Goal: Task Accomplishment & Management: Manage account settings

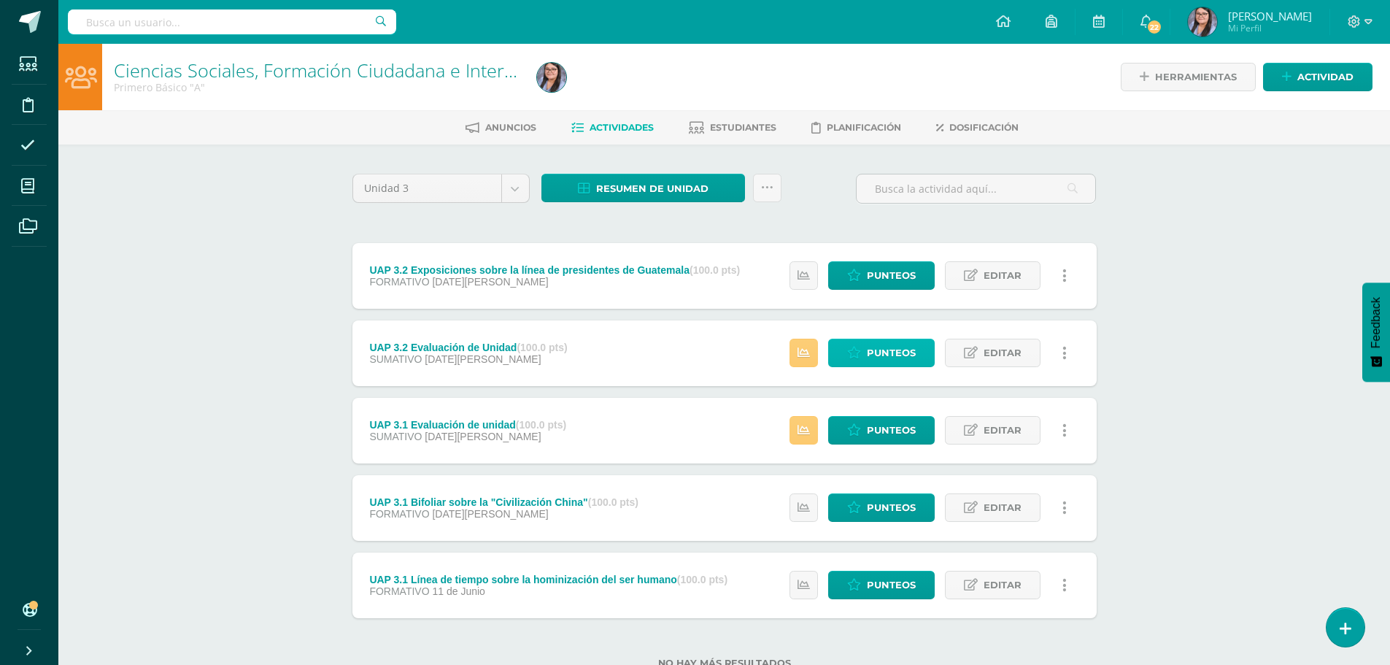
click at [895, 360] on span "Punteos" at bounding box center [891, 352] width 49 height 27
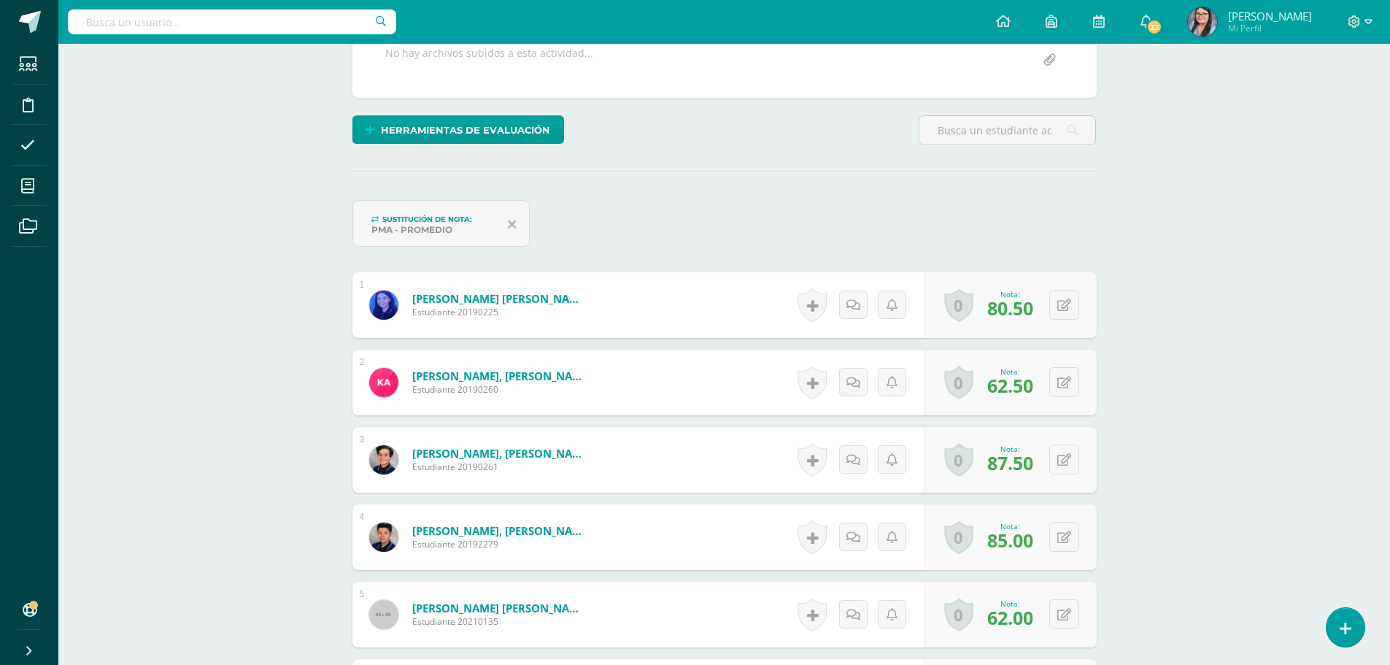
scroll to position [294, 0]
click at [1065, 453] on icon at bounding box center [1065, 459] width 14 height 12
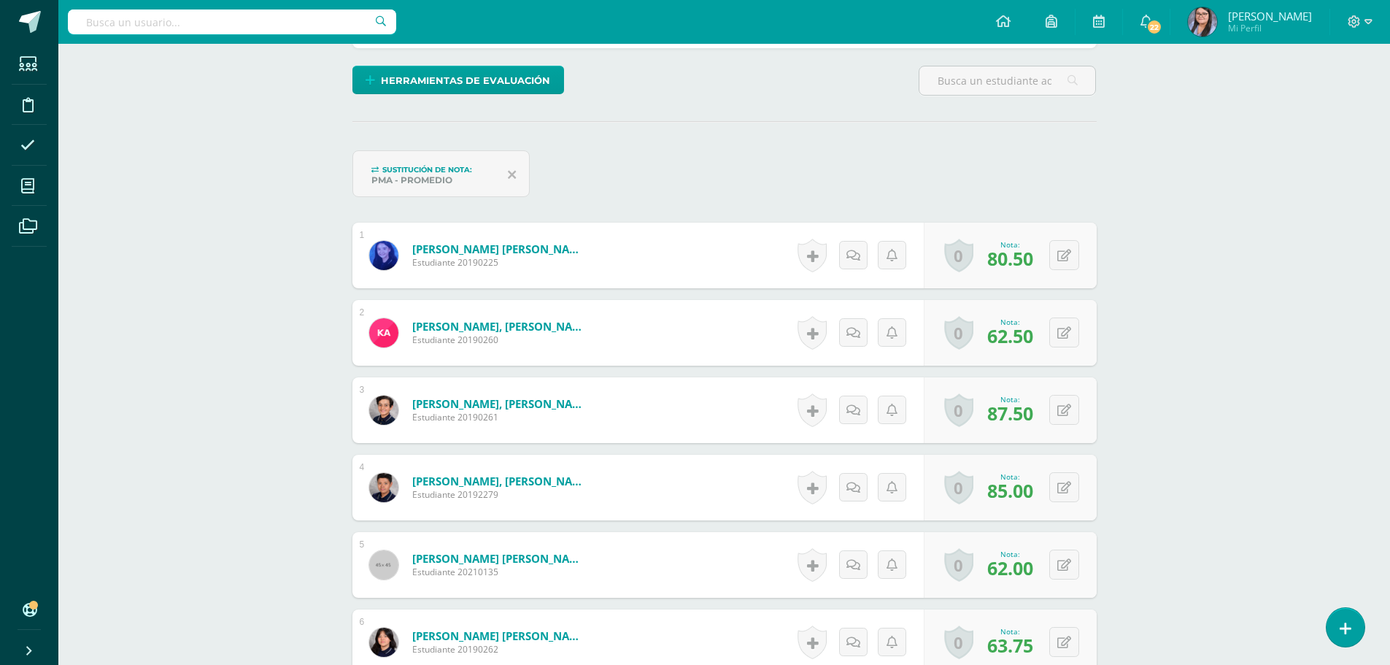
scroll to position [369, 0]
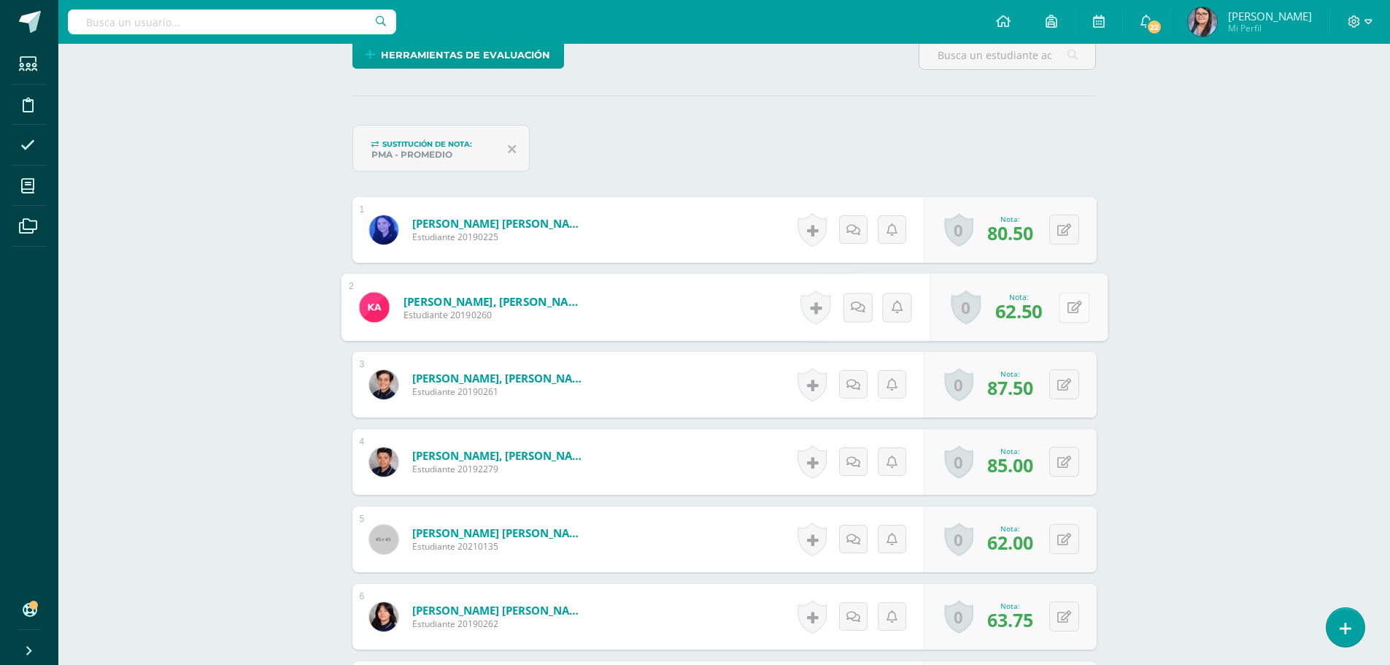
click at [1064, 301] on button at bounding box center [1074, 307] width 31 height 31
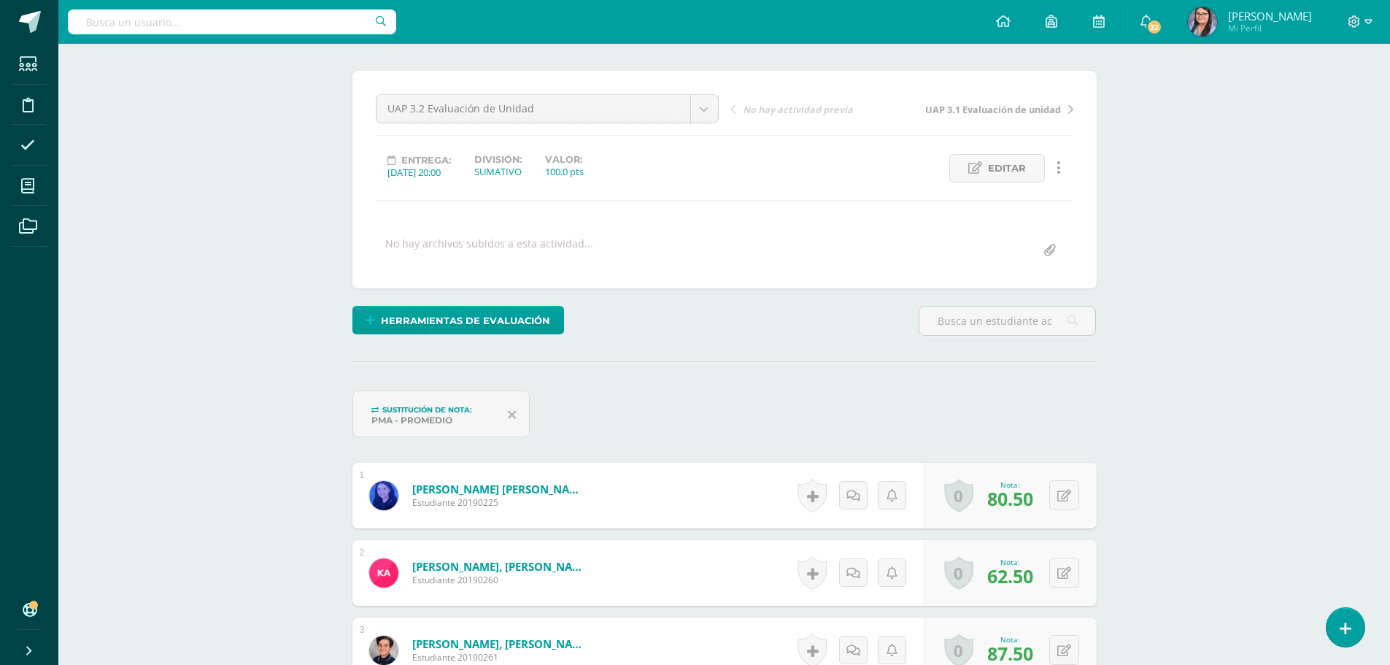
scroll to position [0, 0]
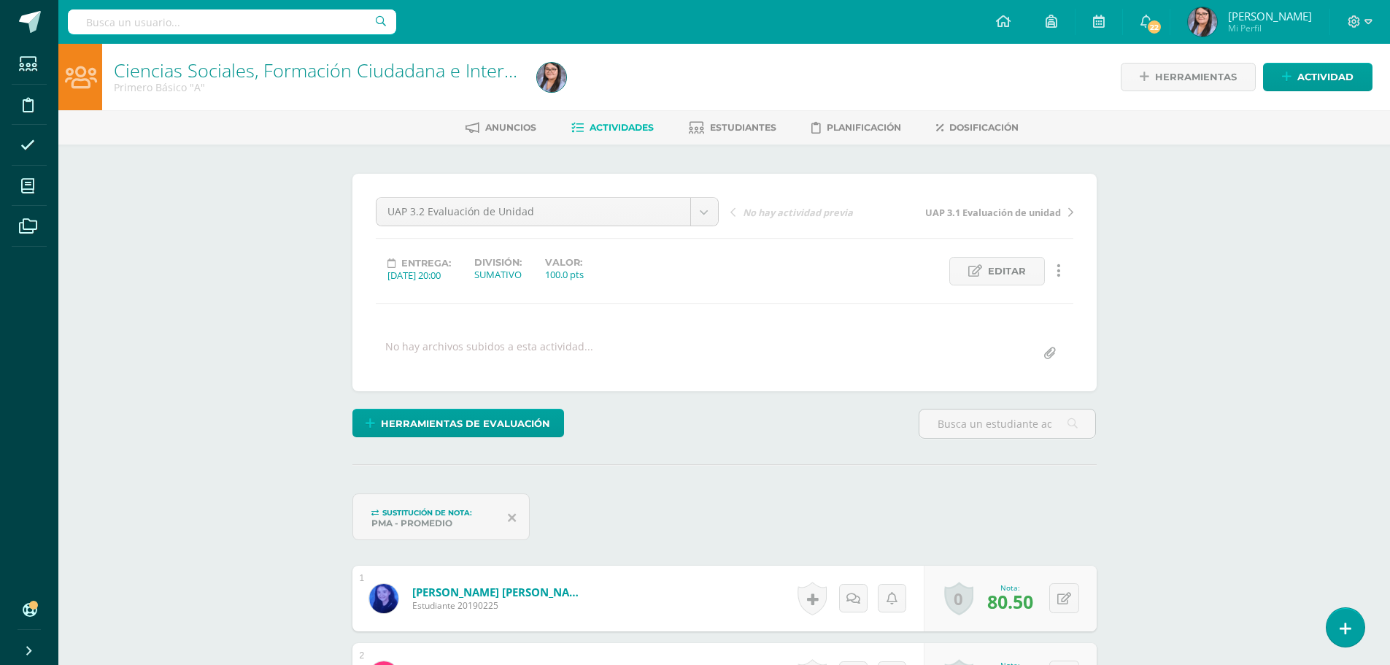
click at [598, 122] on span "Actividades" at bounding box center [622, 127] width 64 height 11
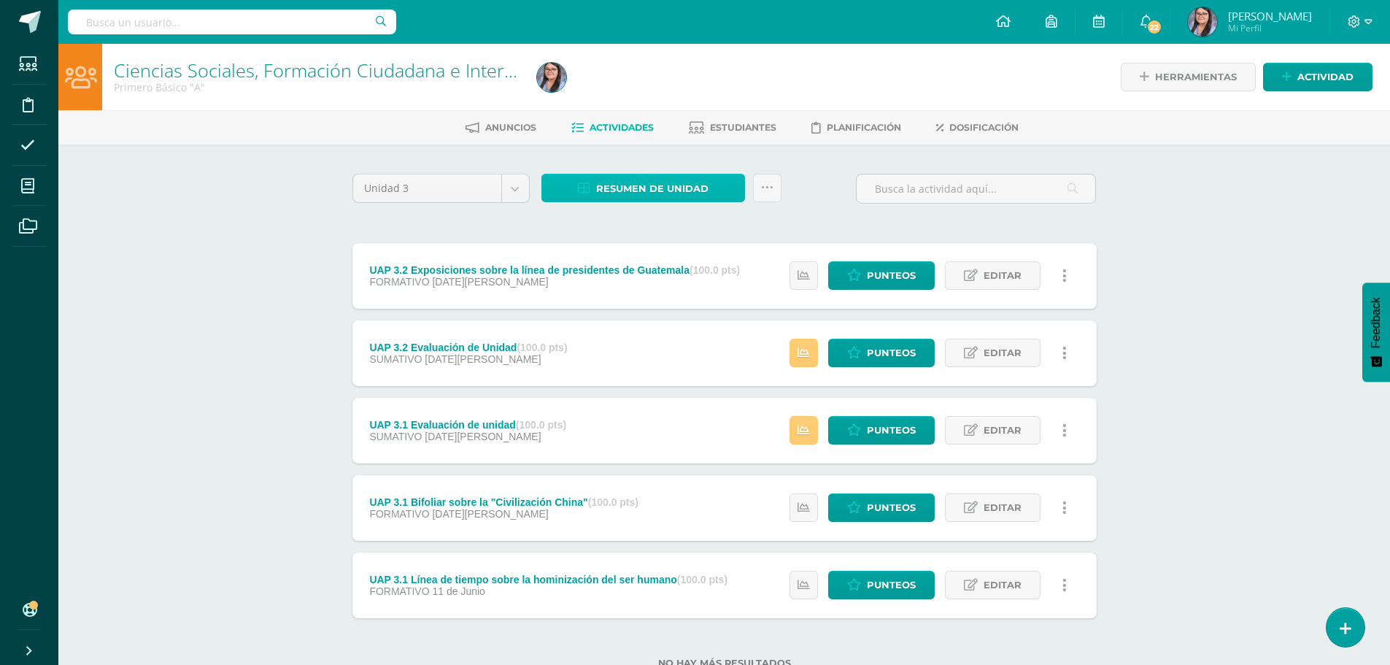
click at [706, 199] on span "Resumen de unidad" at bounding box center [652, 188] width 112 height 27
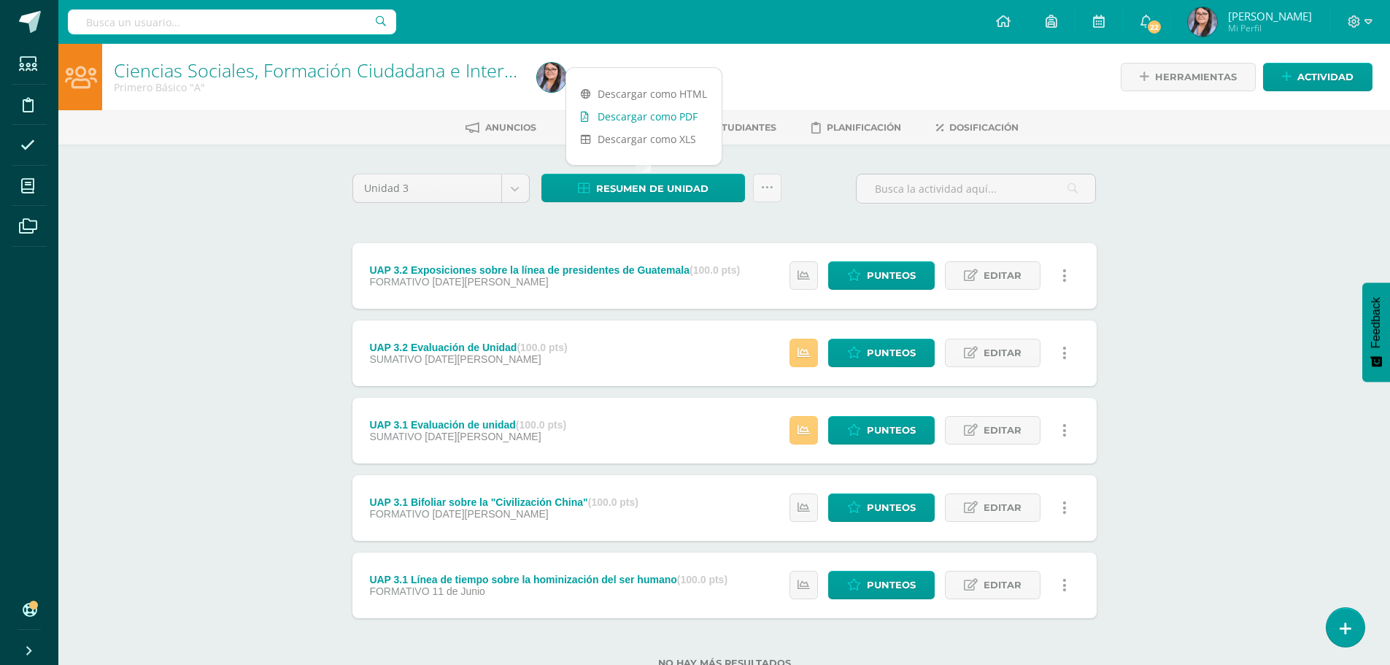
click at [641, 115] on link "Descargar como PDF" at bounding box center [643, 116] width 155 height 23
click at [906, 503] on span "Punteos" at bounding box center [891, 507] width 49 height 27
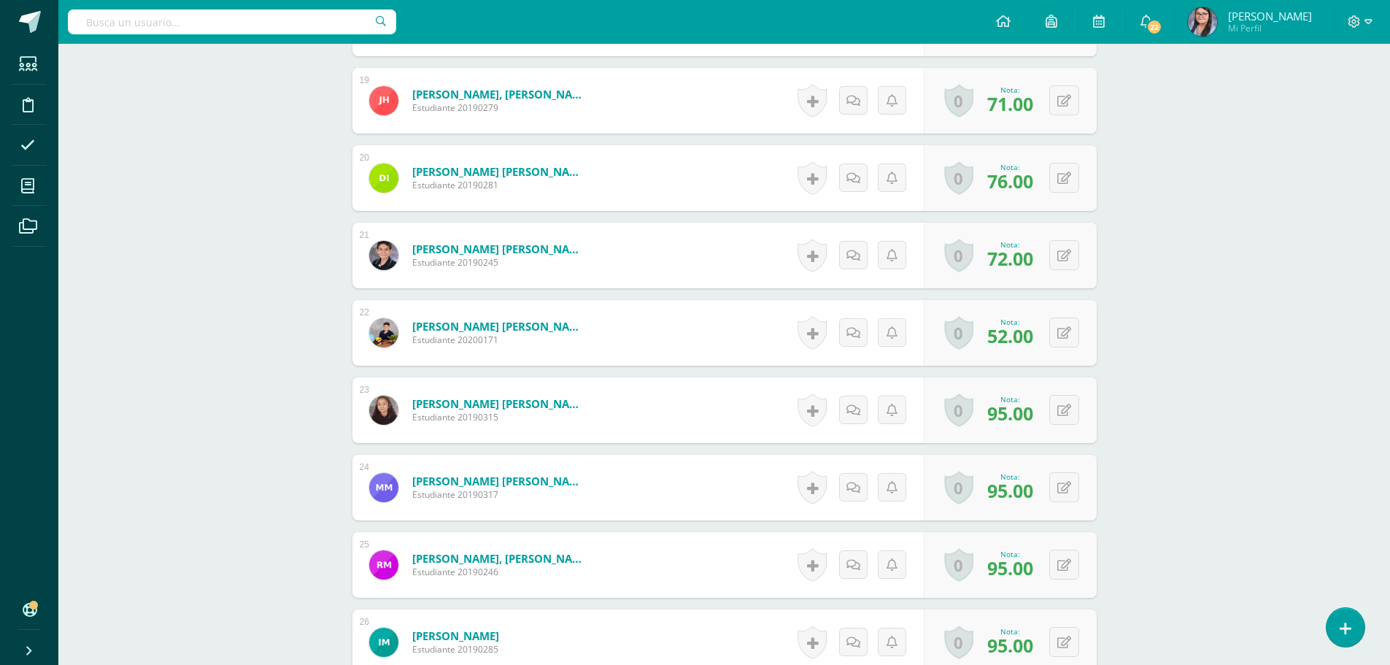
scroll to position [1833, 0]
click at [1067, 326] on icon at bounding box center [1065, 332] width 14 height 12
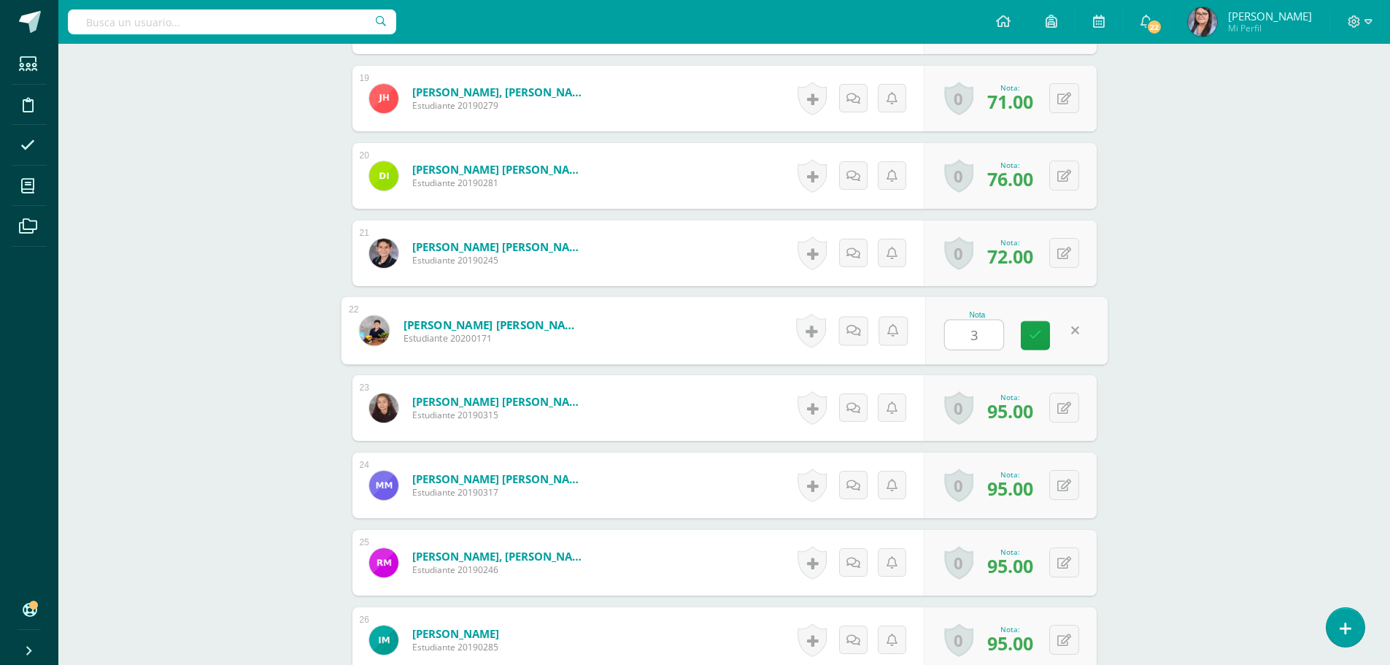
type input "32"
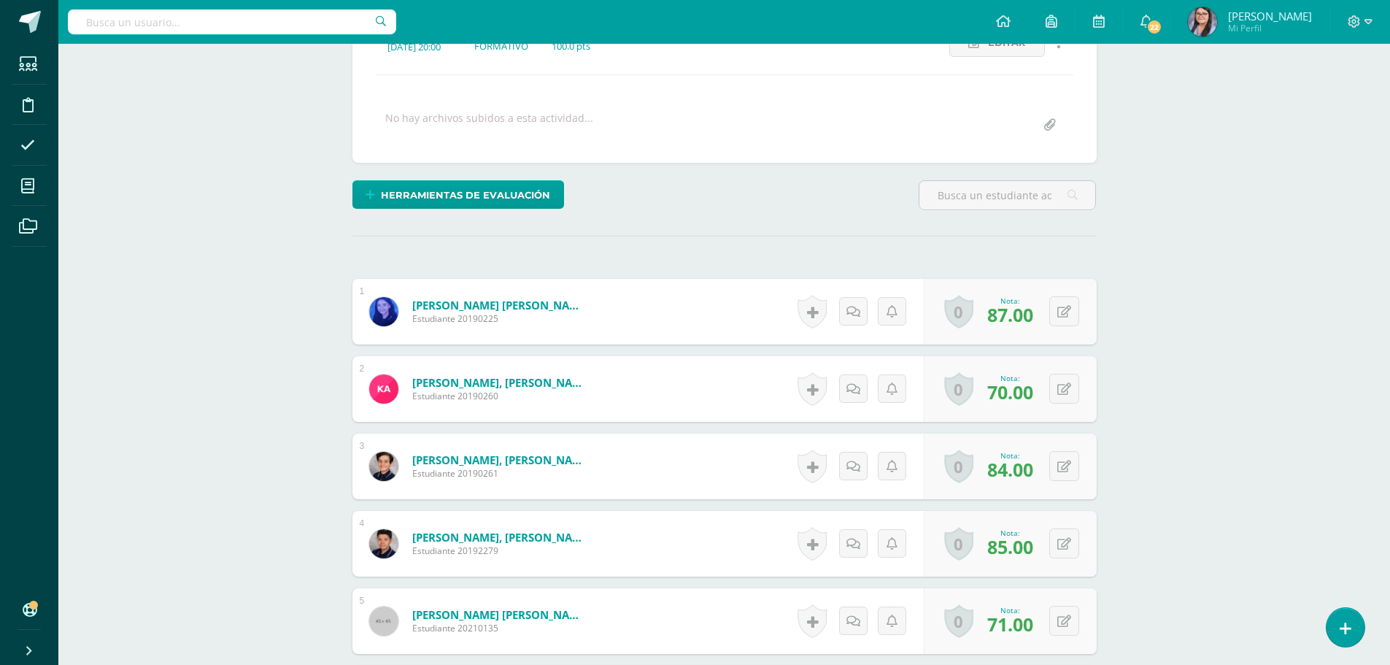
scroll to position [0, 0]
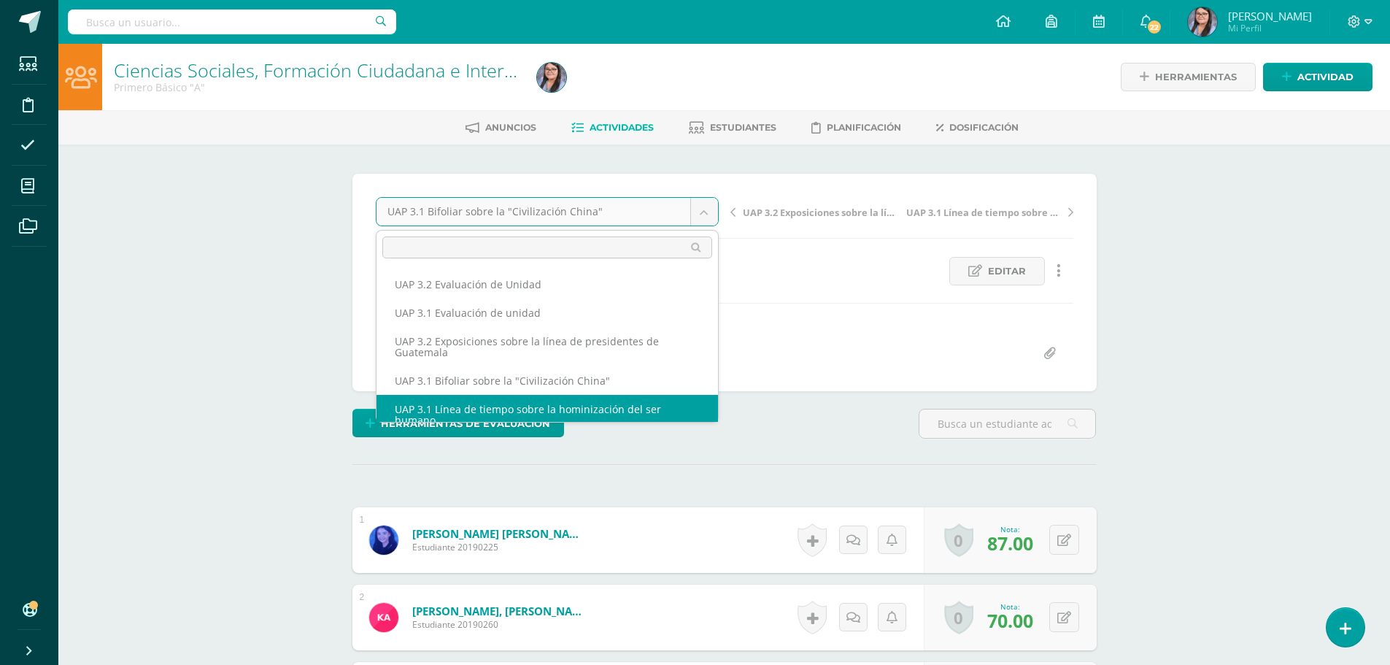
scroll to position [12, 0]
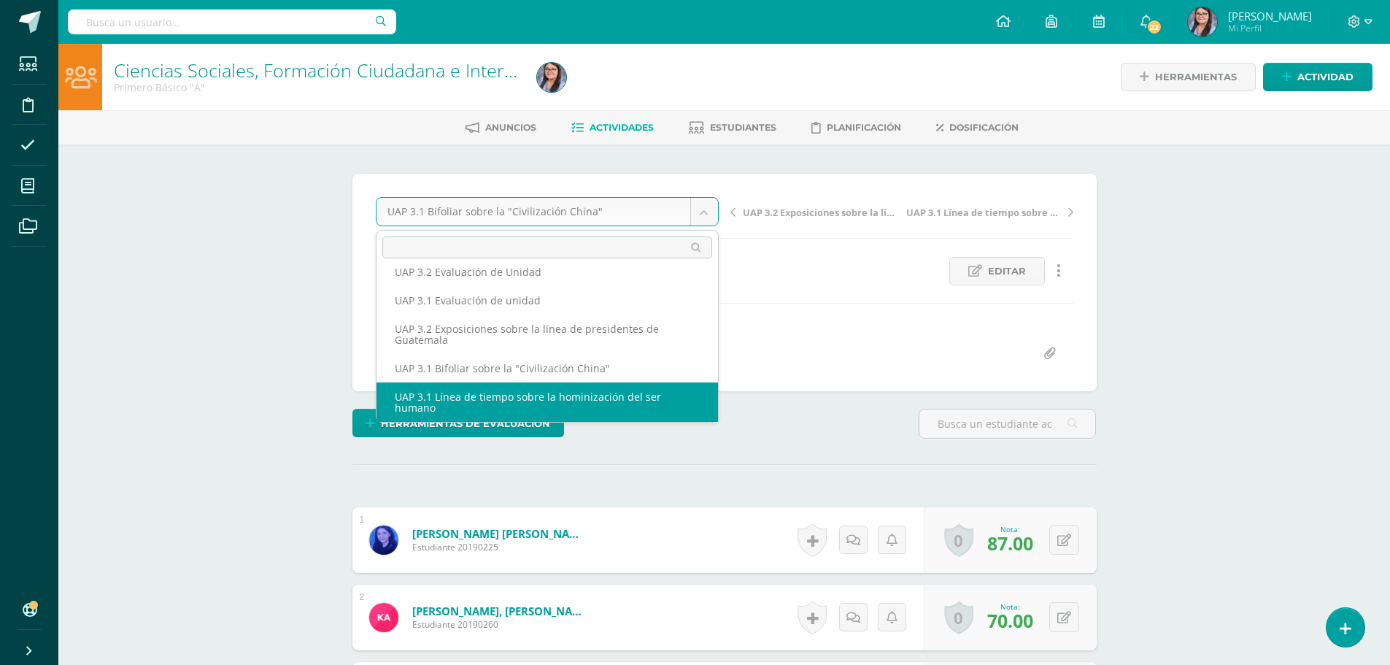
select select "/dashboard/teacher/grade-activity/222686/"
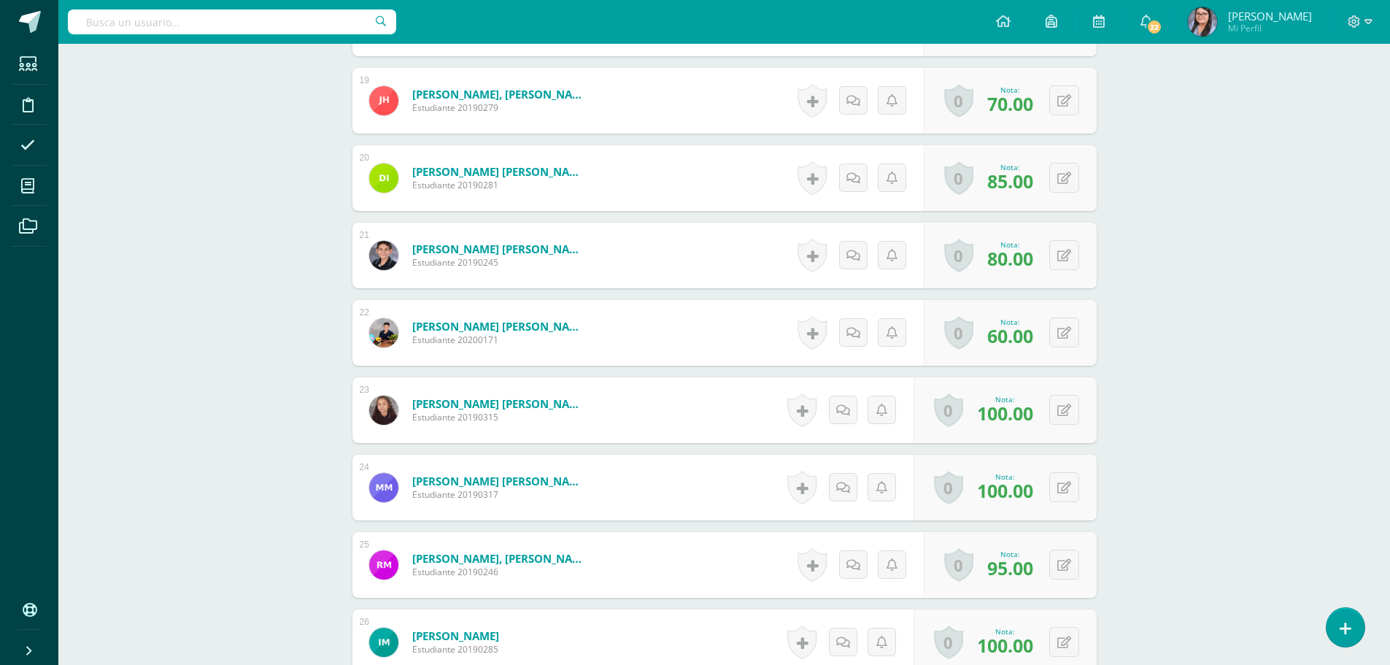
scroll to position [1833, 0]
click at [1073, 333] on button at bounding box center [1074, 332] width 31 height 31
type input "42"
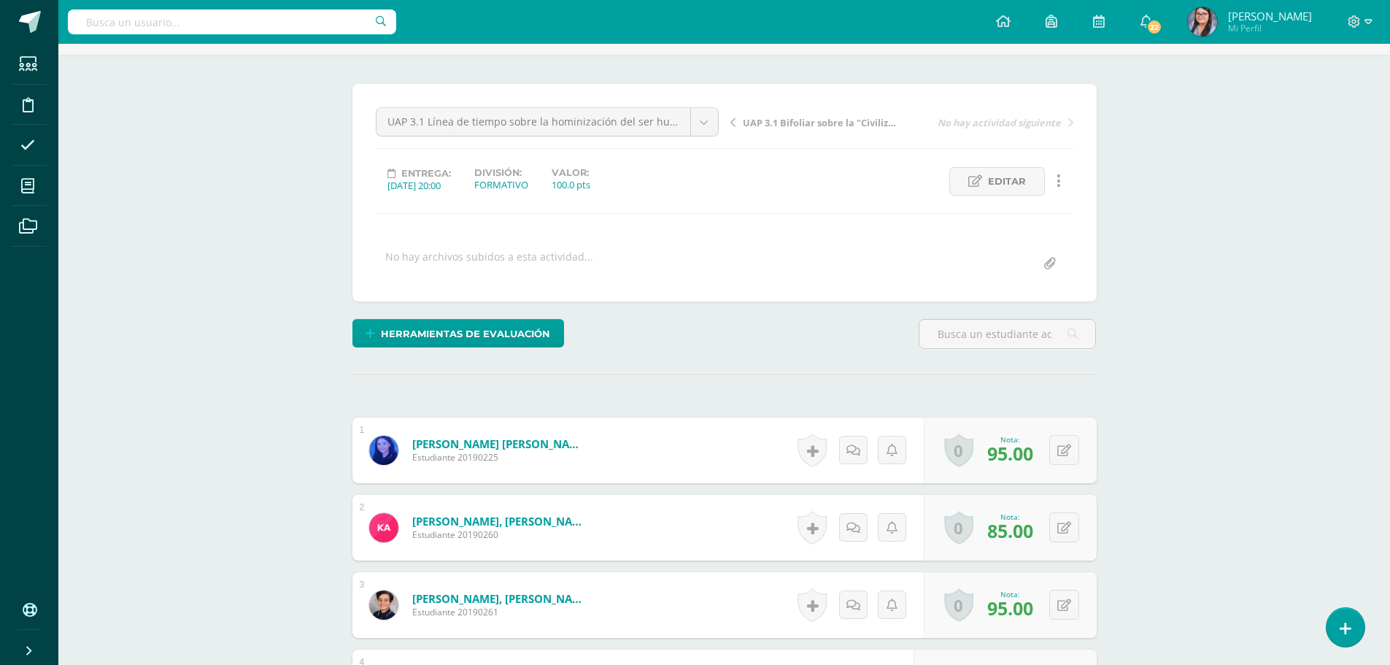
scroll to position [0, 0]
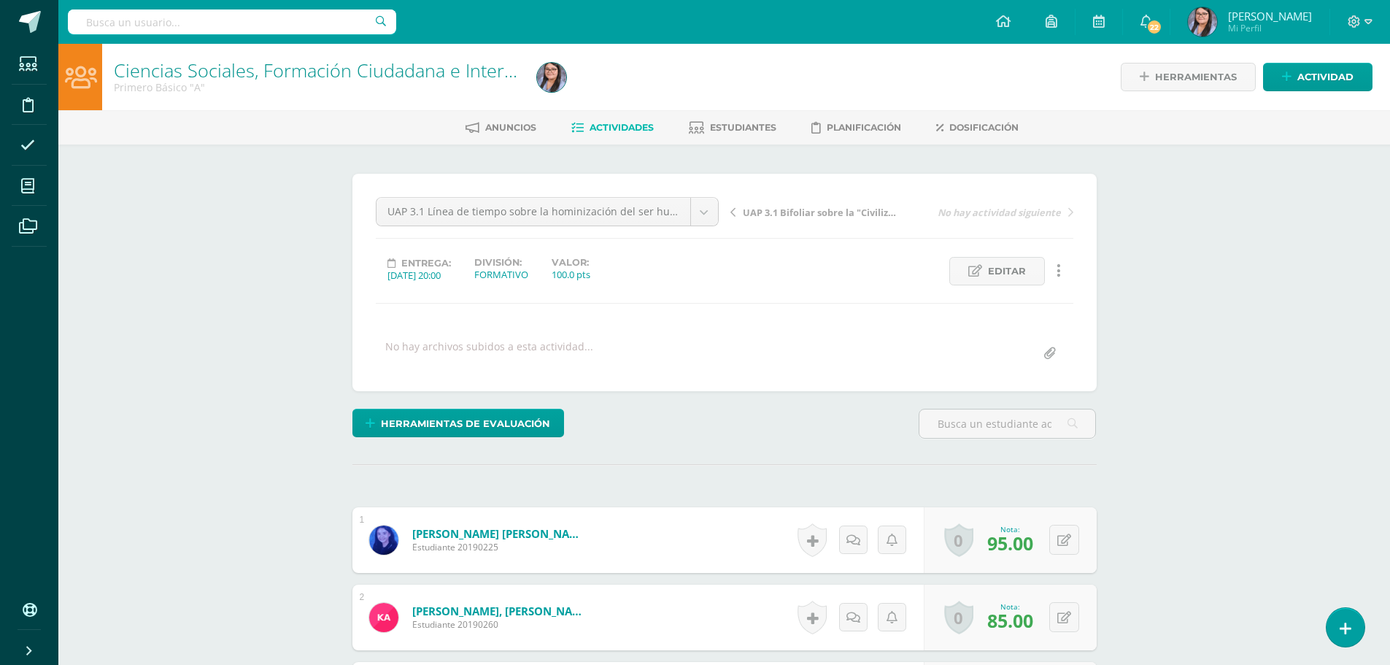
click at [620, 131] on span "Actividades" at bounding box center [622, 127] width 64 height 11
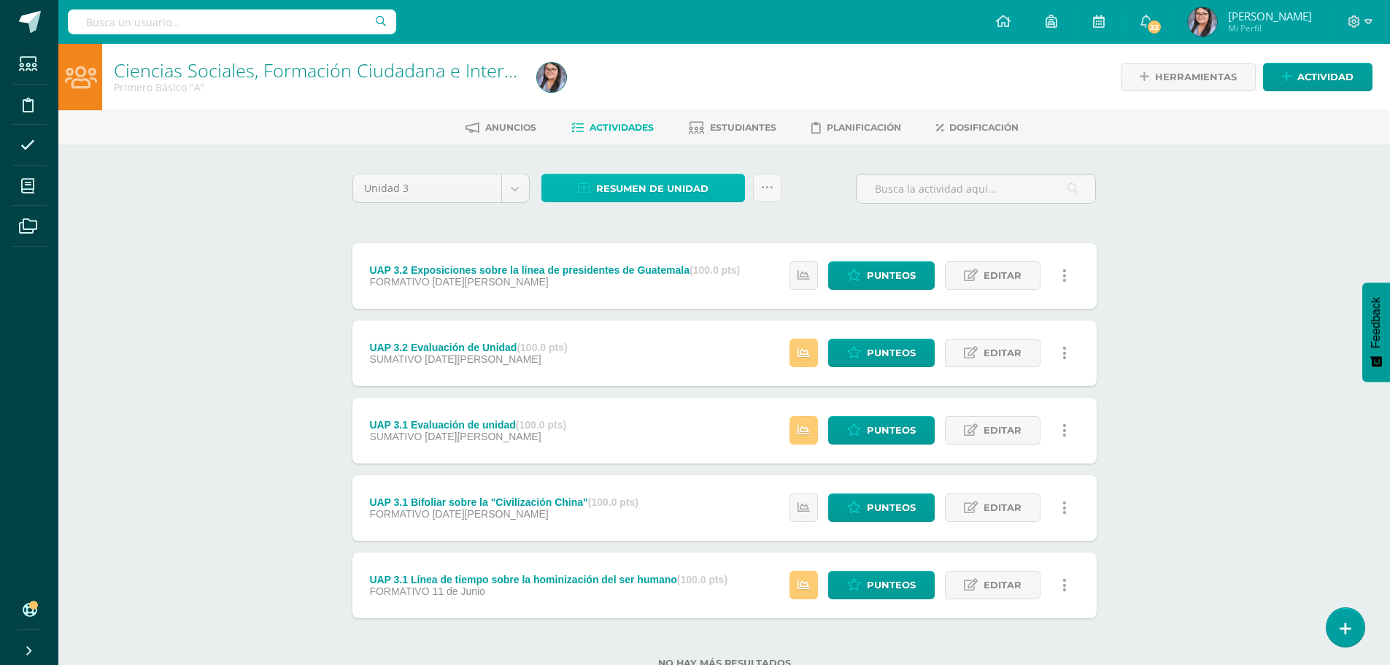
click at [651, 197] on span "Resumen de unidad" at bounding box center [652, 188] width 112 height 27
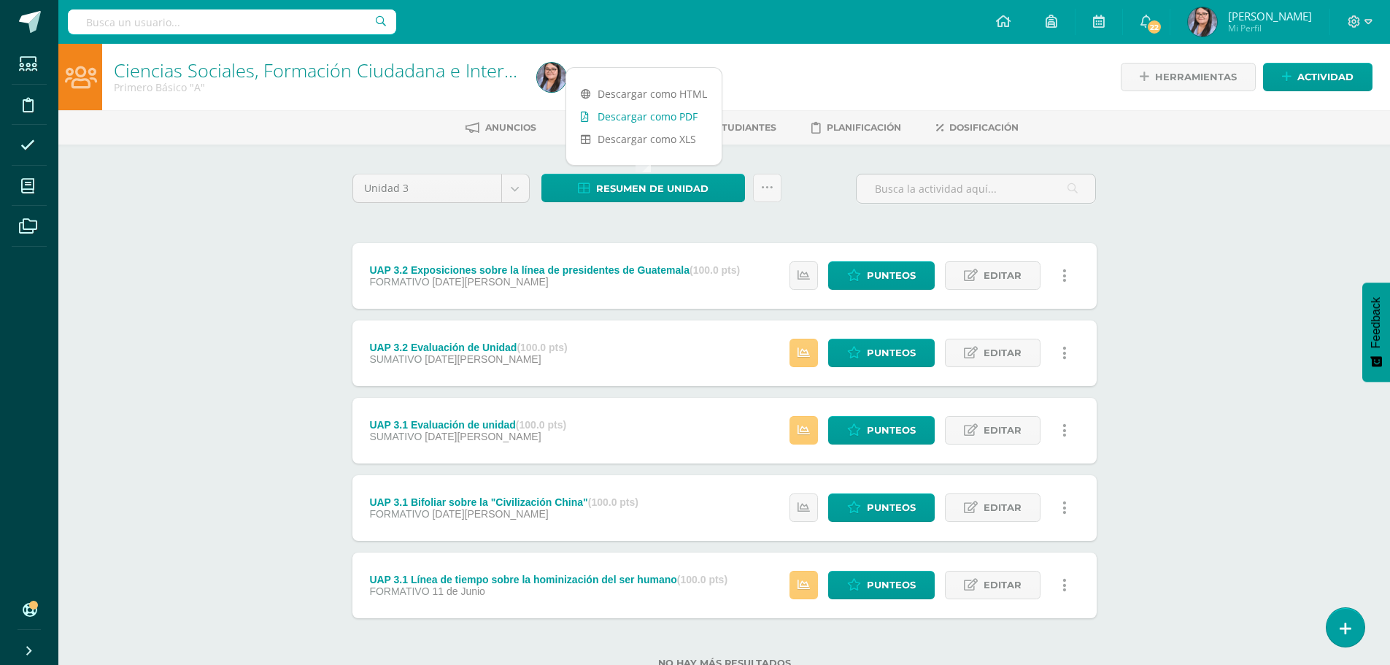
click at [644, 112] on link "Descargar como PDF" at bounding box center [643, 116] width 155 height 23
click at [158, 208] on div "Ciencias Sociales, Formación Ciudadana e Interculturalidad Primero Básico "A" H…" at bounding box center [724, 379] width 1332 height 671
click at [21, 106] on span at bounding box center [28, 104] width 33 height 33
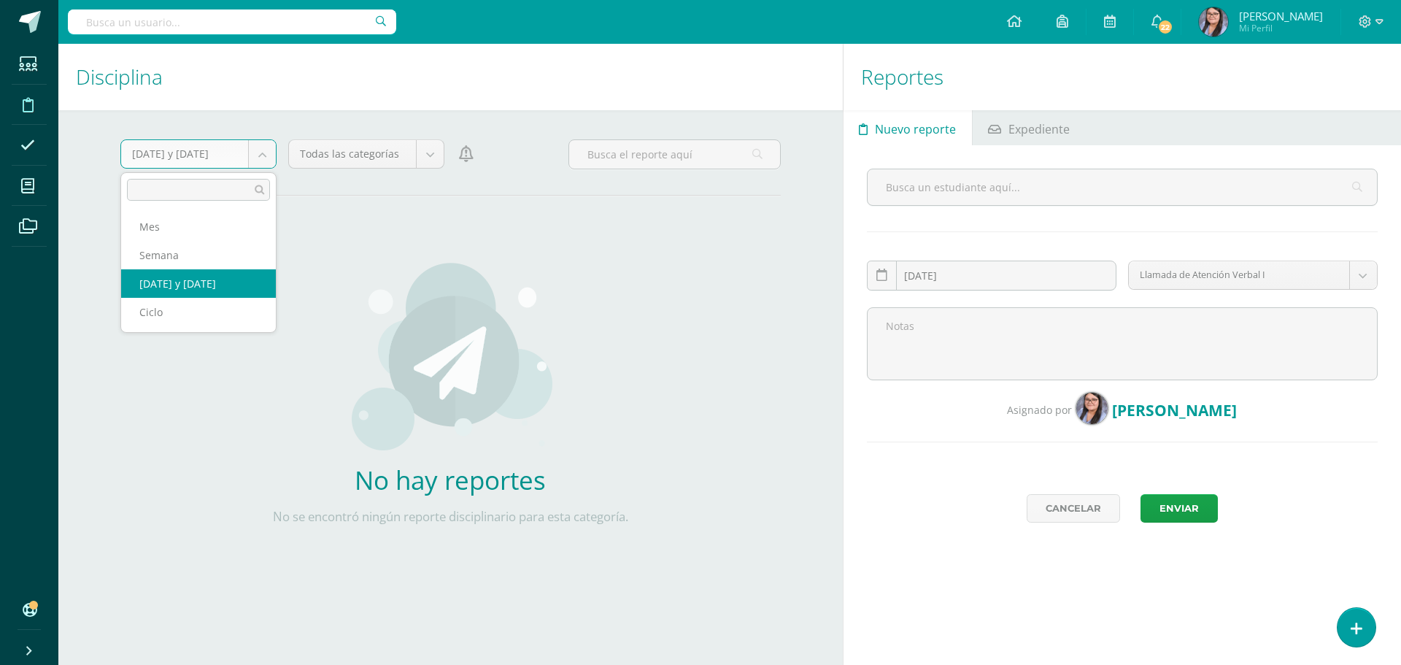
click at [259, 157] on body "Estudiantes Disciplina Asistencia Mis cursos Archivos Soporte Centro de ayuda Ú…" at bounding box center [700, 332] width 1401 height 665
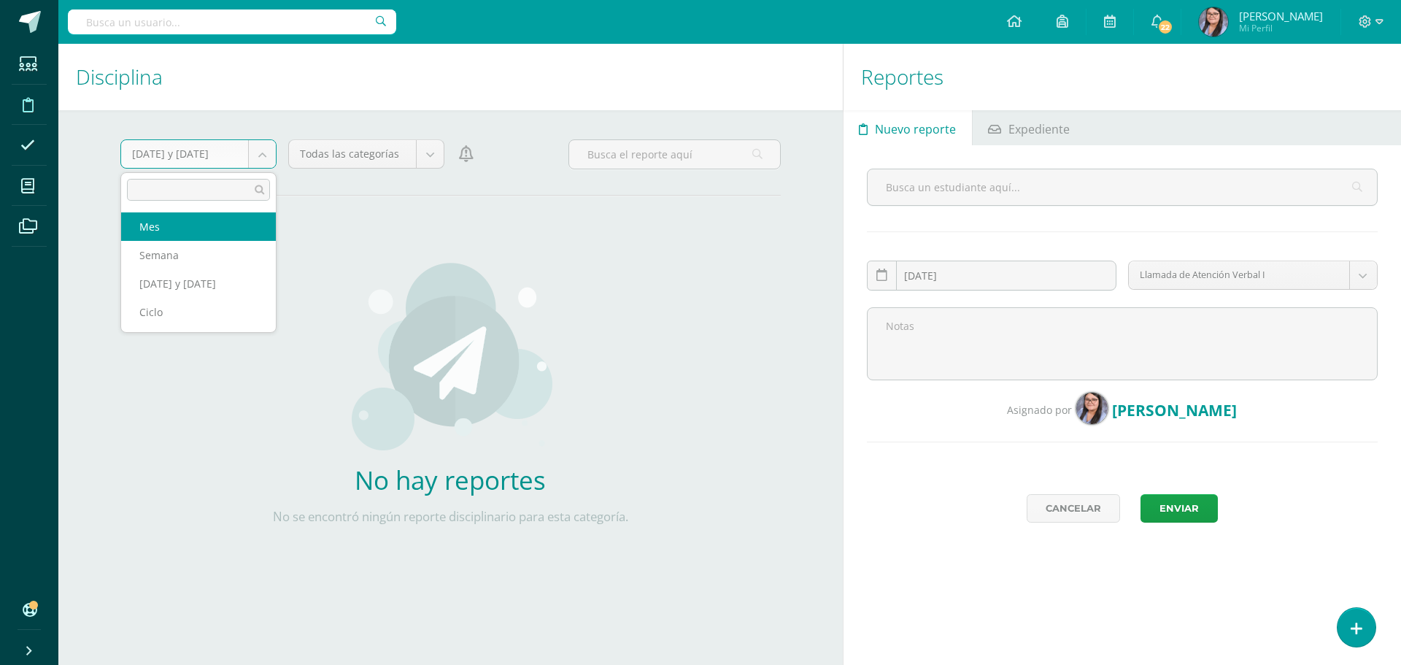
select select "month"
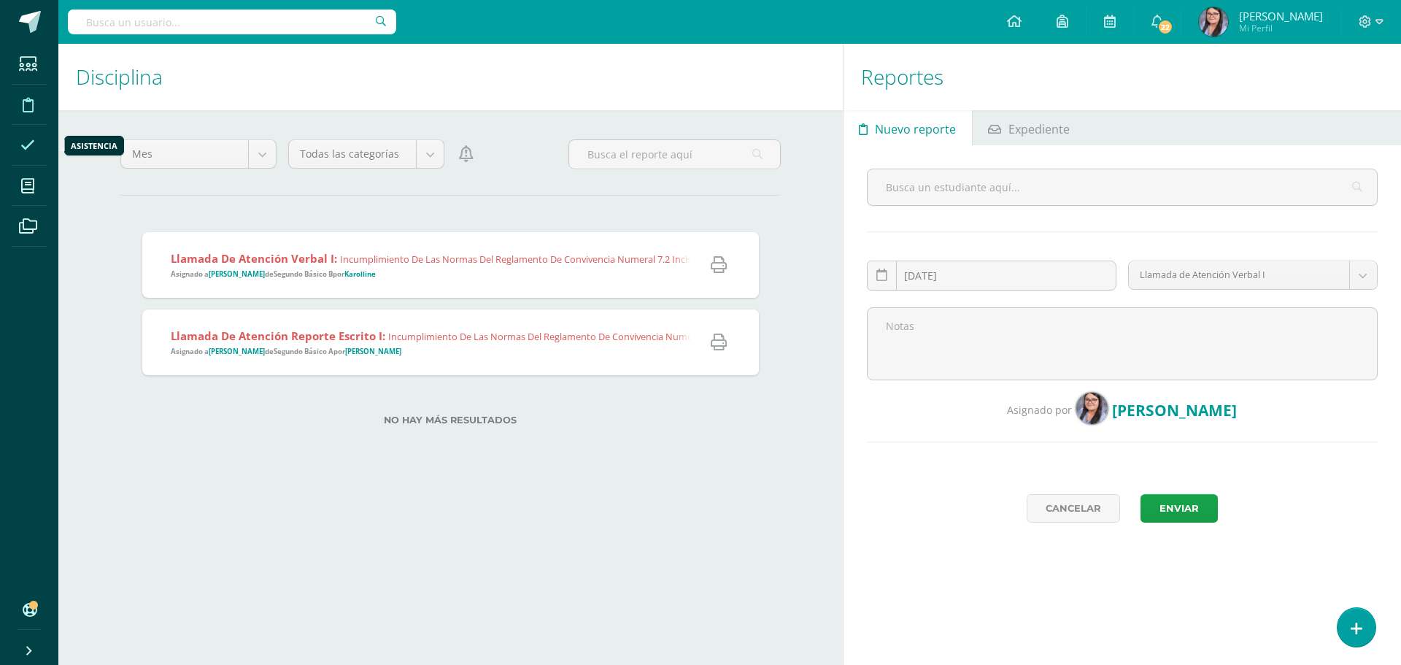
click at [34, 142] on icon at bounding box center [27, 145] width 15 height 15
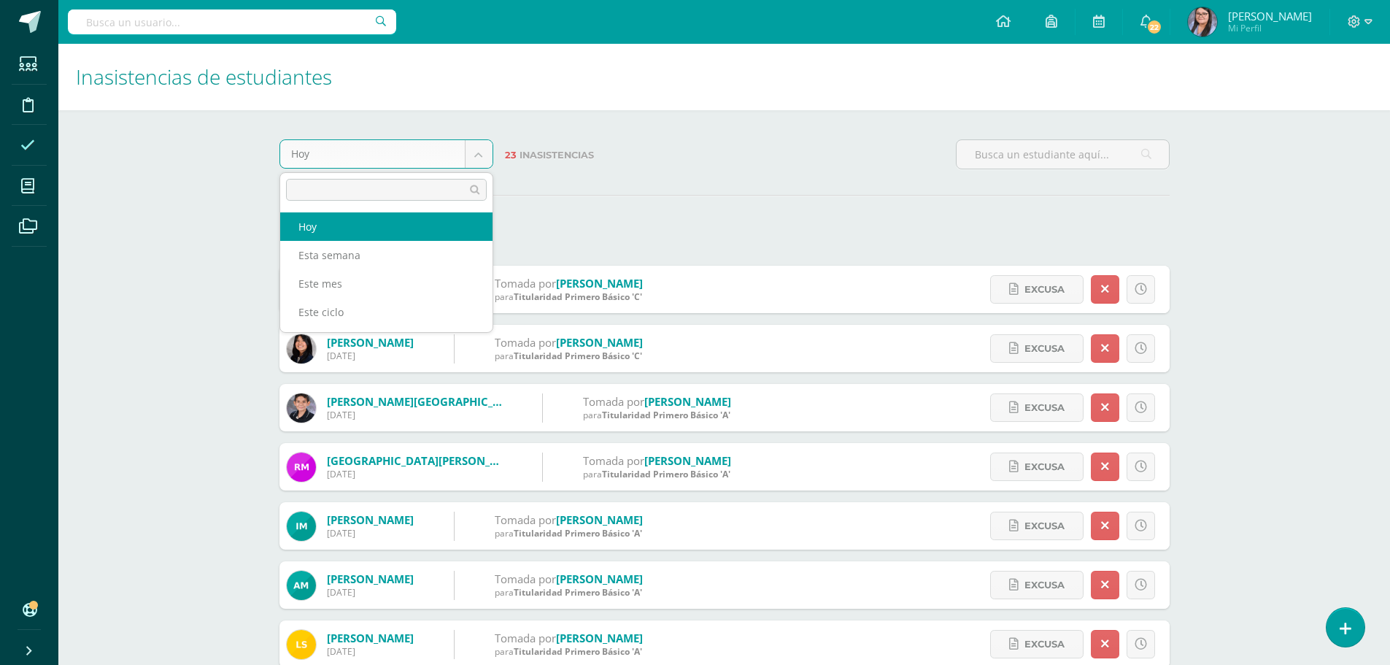
click at [469, 161] on body "Estudiantes Disciplina Asistencia Mis cursos Archivos Soporte Centro de ayuda Ú…" at bounding box center [695, 461] width 1390 height 923
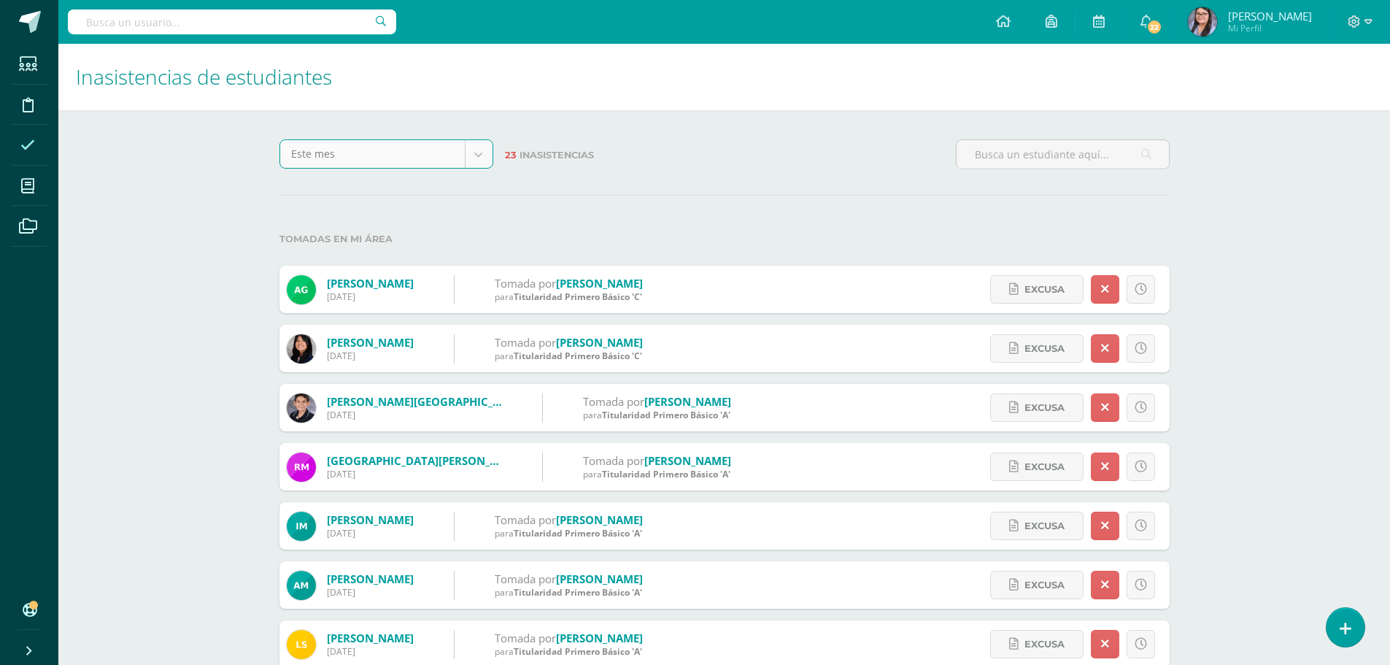
select select "month"
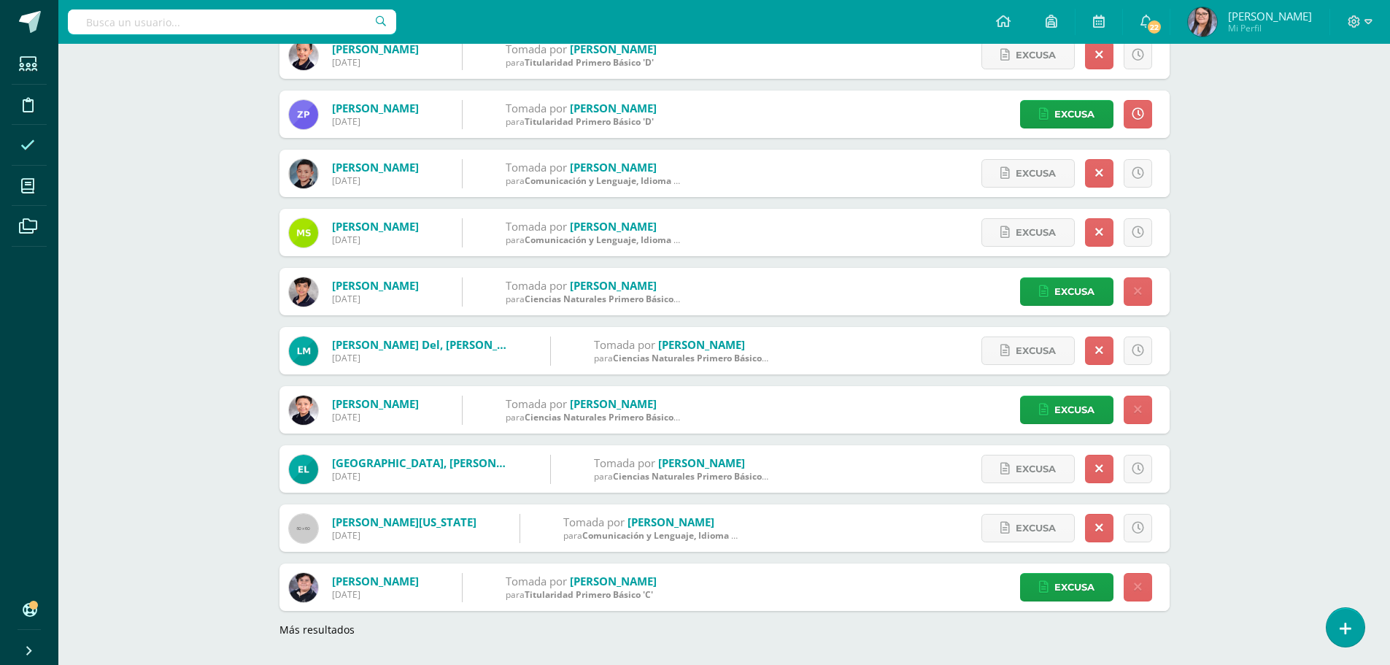
scroll to position [4237, 0]
click at [1082, 589] on span "Excusa" at bounding box center [1075, 586] width 40 height 27
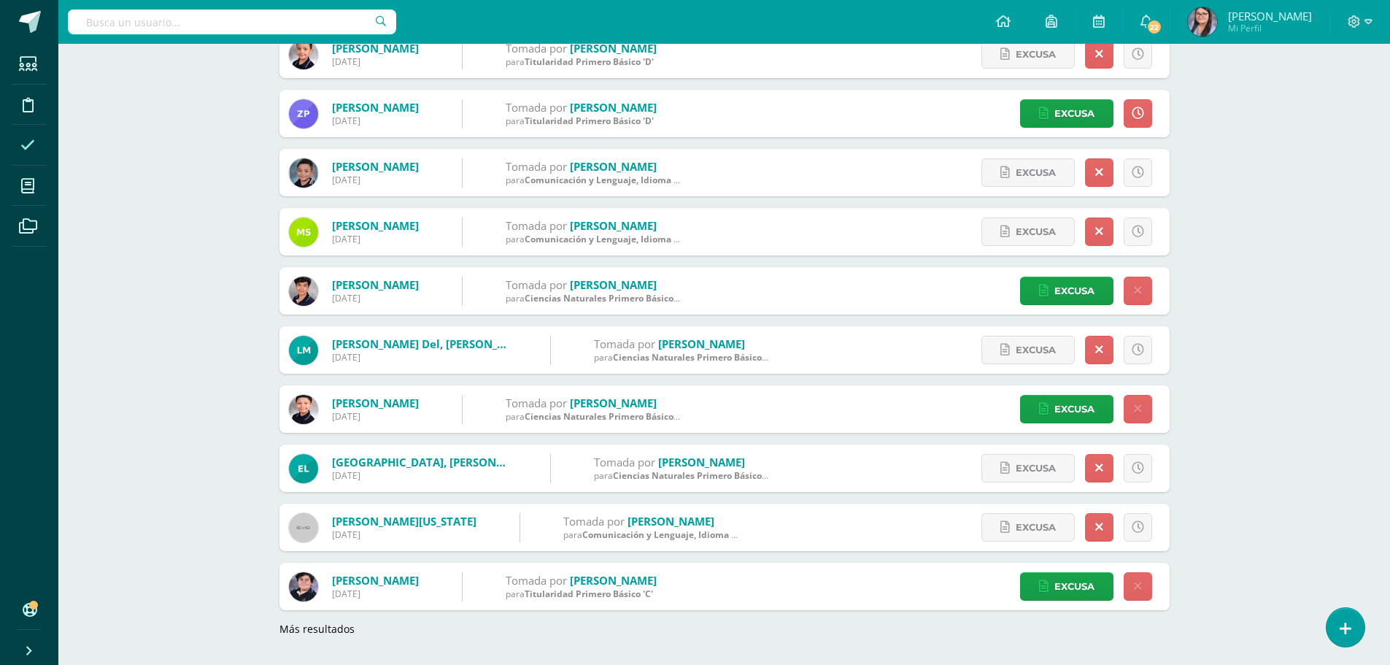
click at [317, 628] on link "Más resultados" at bounding box center [317, 629] width 75 height 14
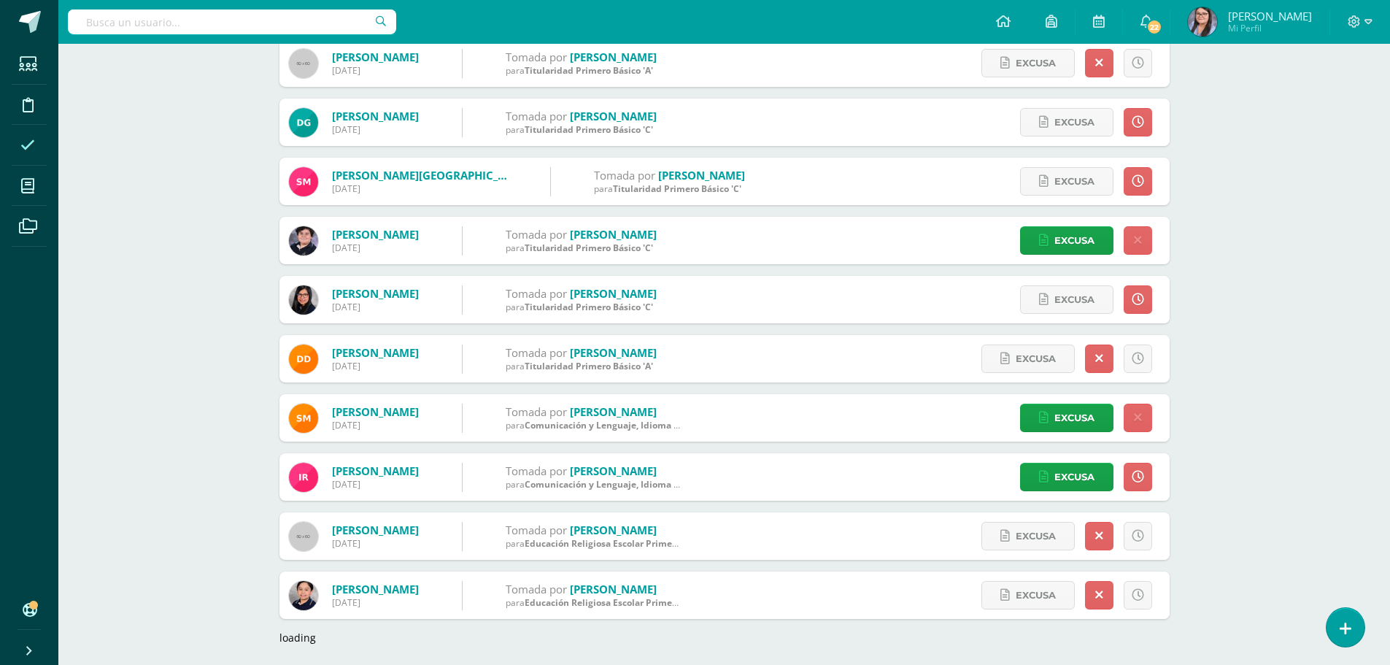
scroll to position [4829, 0]
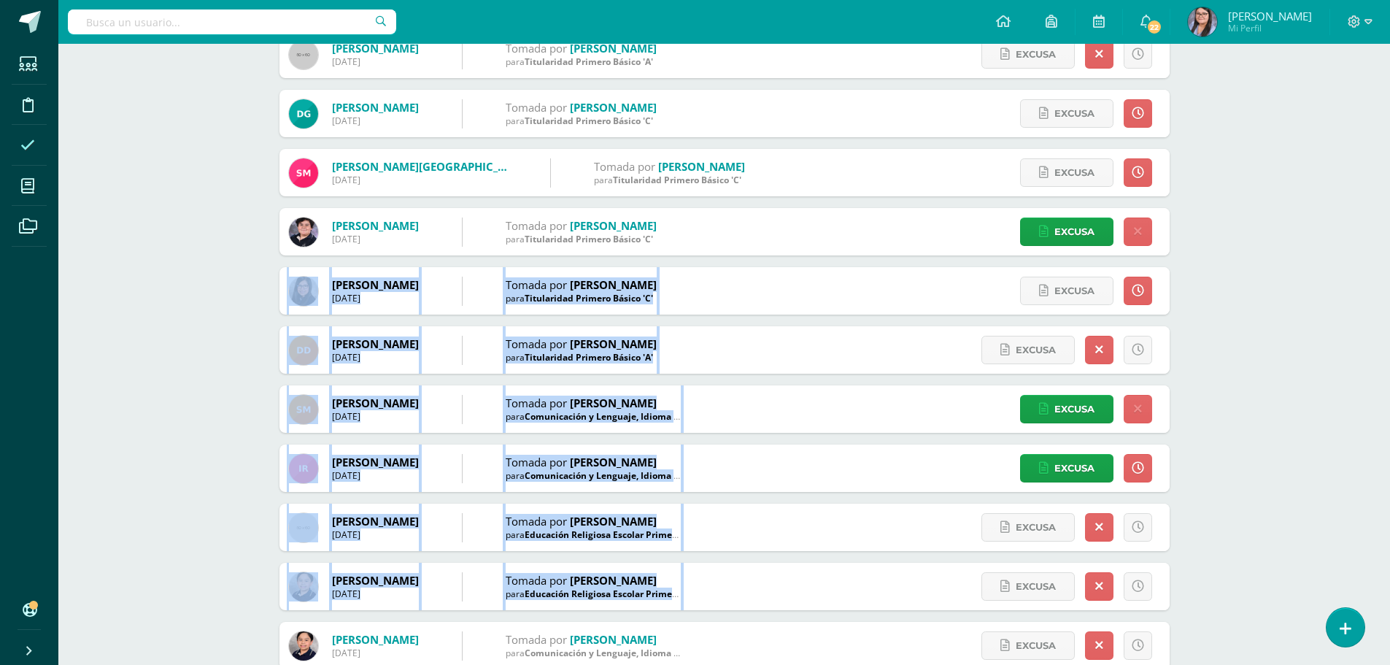
drag, startPoint x: 1390, startPoint y: 563, endPoint x: 1240, endPoint y: 220, distance: 373.6
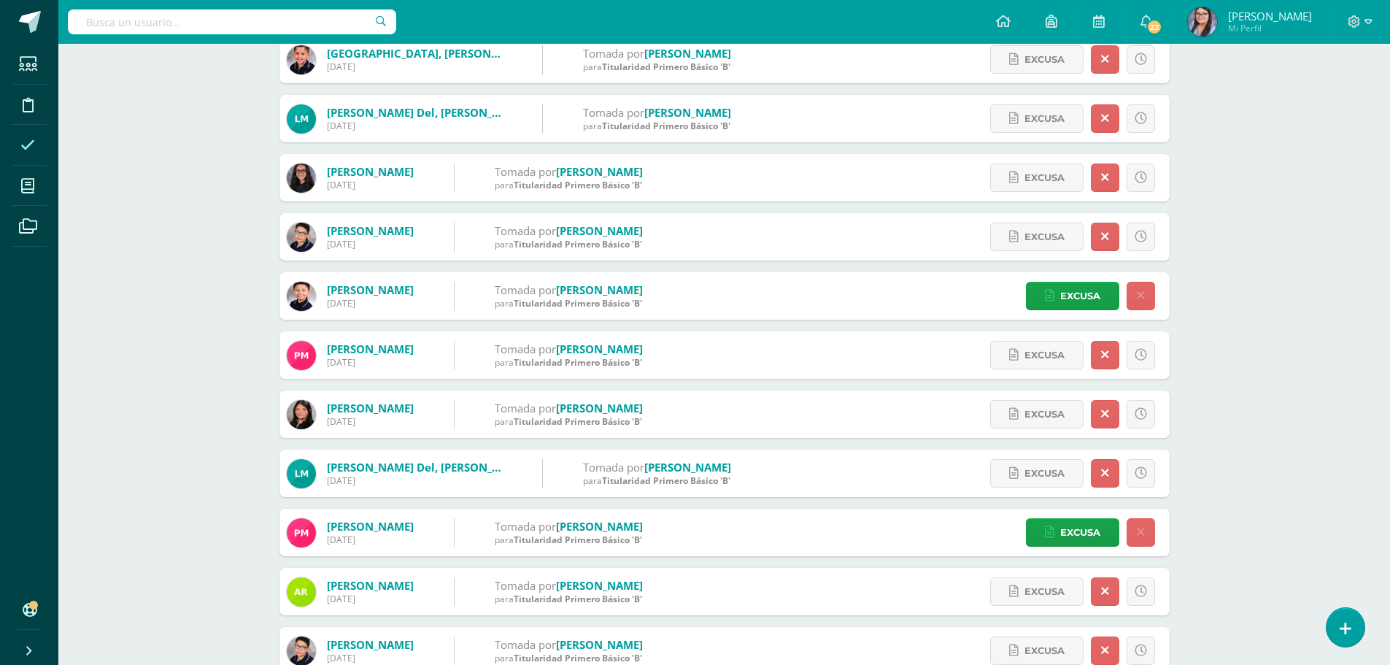
scroll to position [0, 0]
